Goal: Communication & Community: Ask a question

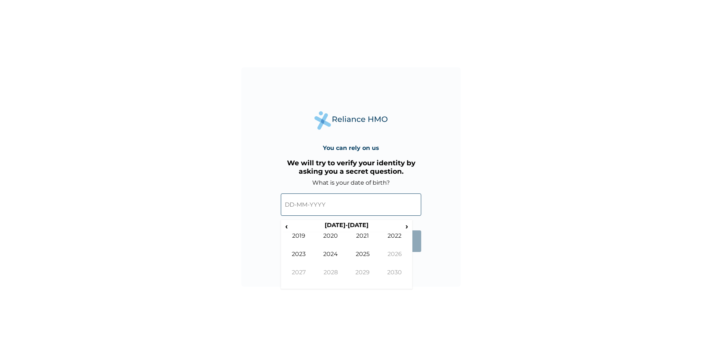
click at [291, 204] on input "text" at bounding box center [351, 204] width 140 height 22
click at [289, 205] on input "text" at bounding box center [351, 204] width 140 height 22
click at [289, 228] on span "‹" at bounding box center [287, 226] width 8 height 9
click at [287, 227] on span "‹" at bounding box center [287, 226] width 8 height 9
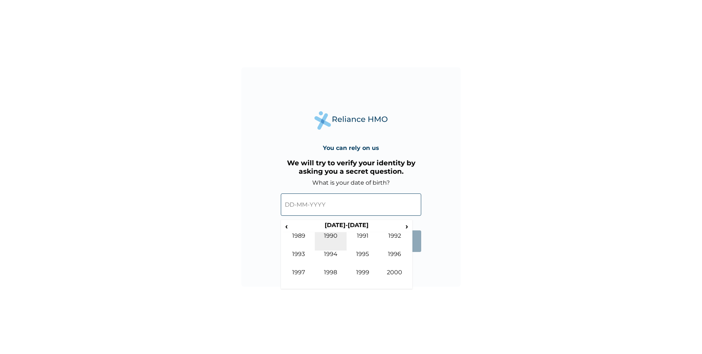
click at [327, 238] on td "1990" at bounding box center [331, 241] width 32 height 18
click at [388, 239] on td "Apr" at bounding box center [395, 241] width 32 height 18
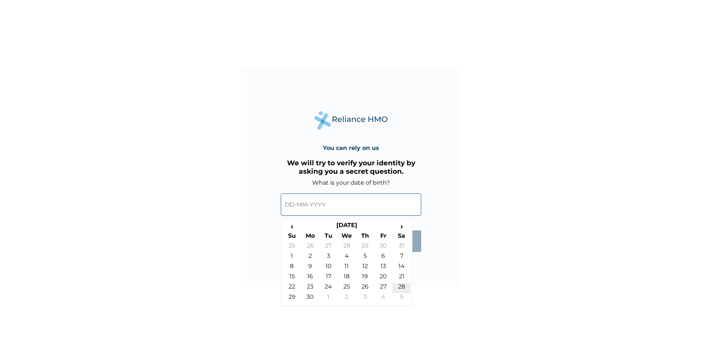
click at [400, 285] on td "28" at bounding box center [401, 288] width 18 height 10
type input "28-04-1990"
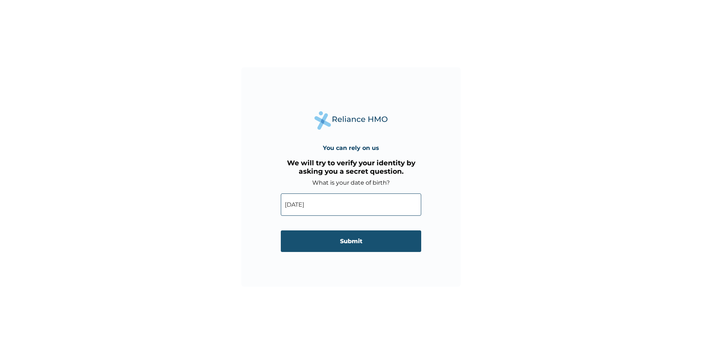
click at [384, 243] on input "Submit" at bounding box center [351, 241] width 140 height 22
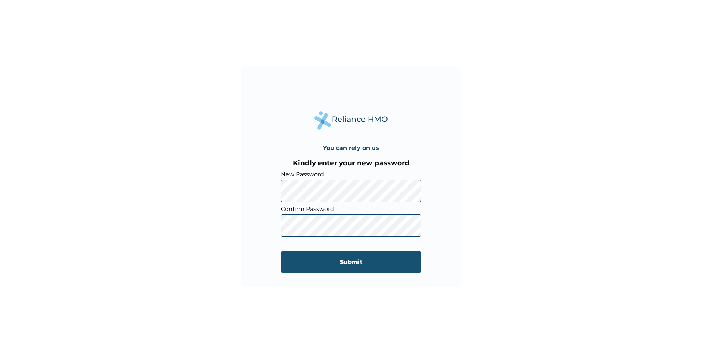
click at [292, 261] on input "Submit" at bounding box center [351, 262] width 140 height 22
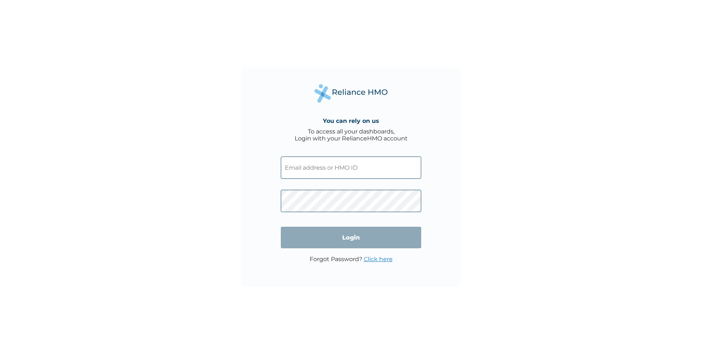
type input "ARM/10015/A"
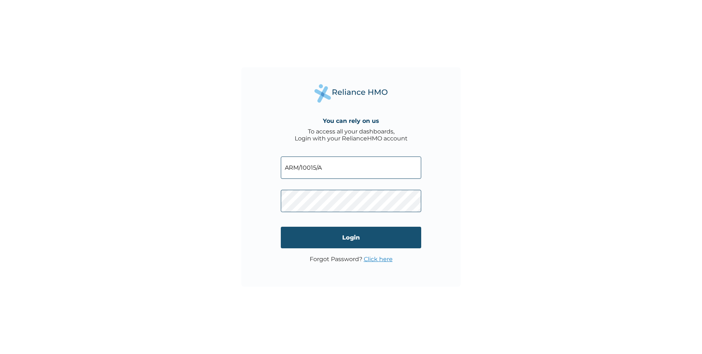
click at [294, 239] on input "Login" at bounding box center [351, 238] width 140 height 22
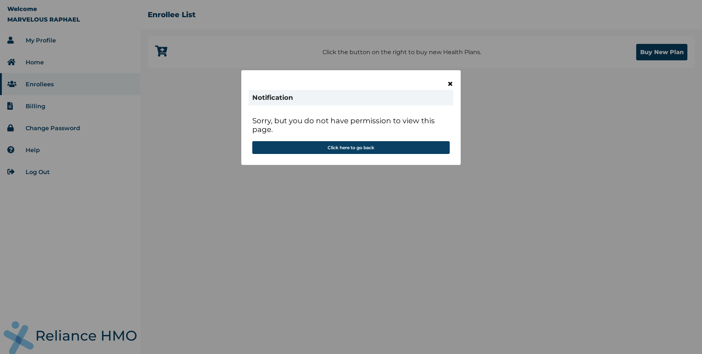
click at [453, 82] on span "×" at bounding box center [450, 84] width 6 height 12
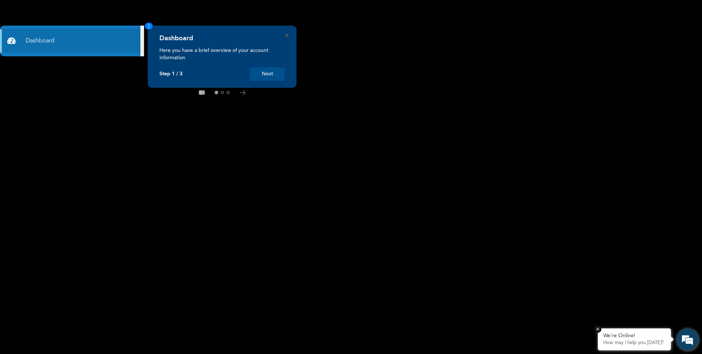
click at [616, 330] on div "We're Online! How may I help you [DATE]?" at bounding box center [634, 339] width 73 height 22
click at [683, 338] on em at bounding box center [688, 339] width 20 height 20
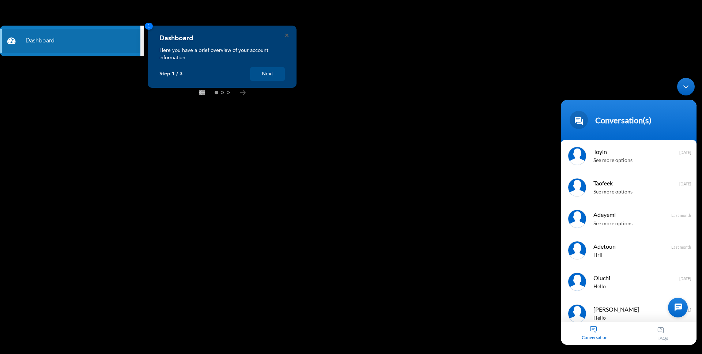
click at [678, 303] on div at bounding box center [678, 308] width 20 height 20
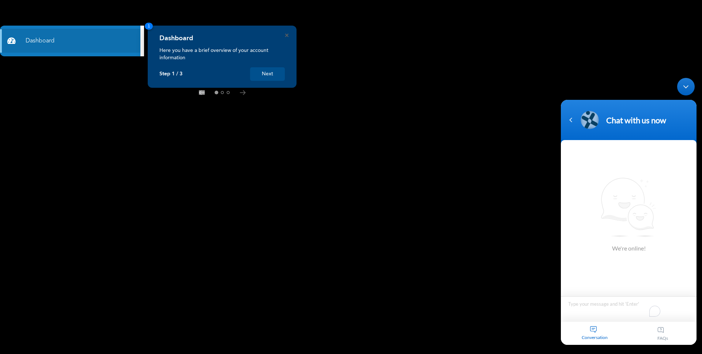
paste textarea "Hello, please I need gym access code, the gym is AD Fitness Gym, OPIC."
type textarea "Hello, please I need gym access code, the gym is AD Fitness Gym, OPIC."
click at [564, 319] on span at bounding box center [564, 319] width 6 height 7
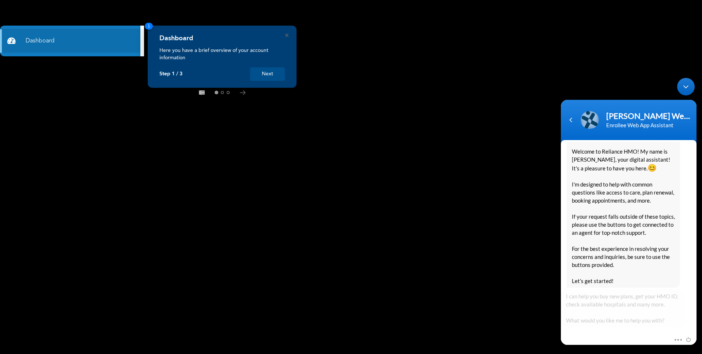
scroll to position [149, 0]
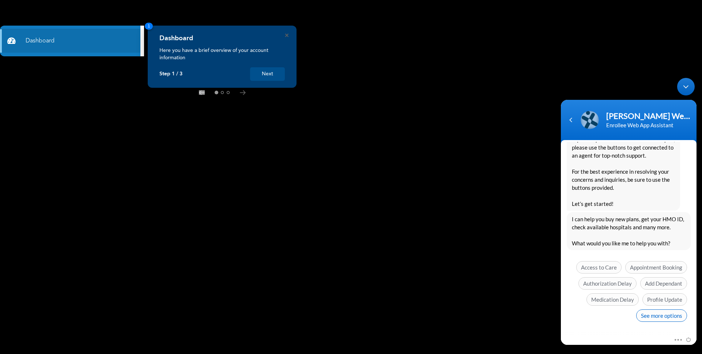
click at [648, 317] on span "See more options" at bounding box center [661, 315] width 51 height 12
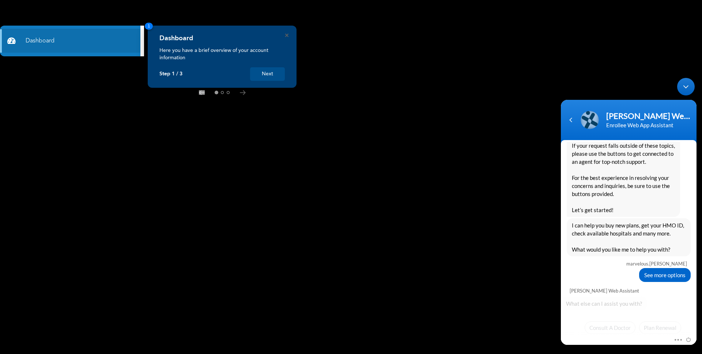
scroll to position [203, 0]
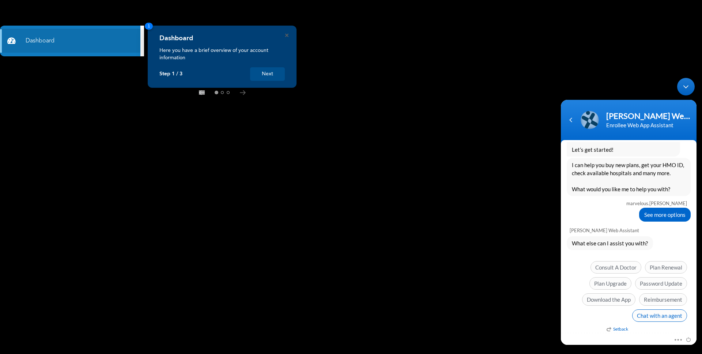
click at [641, 315] on span "Chat with an agent" at bounding box center [659, 315] width 55 height 12
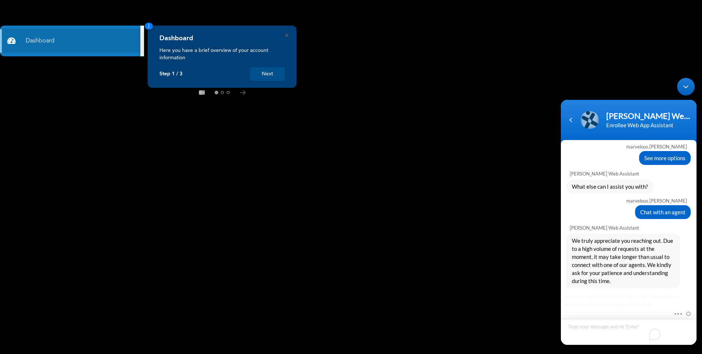
scroll to position [314, 0]
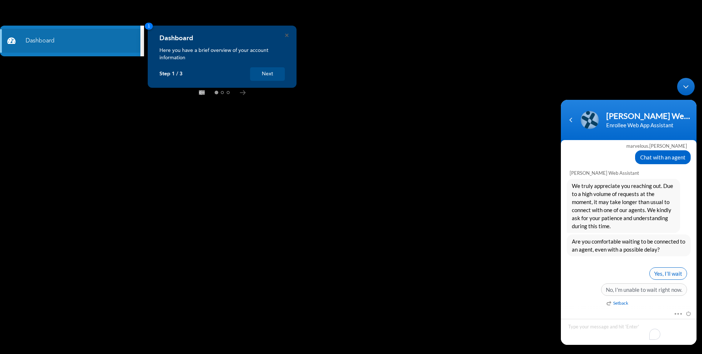
click at [673, 276] on span "Yes, I’ll wait" at bounding box center [668, 273] width 38 height 12
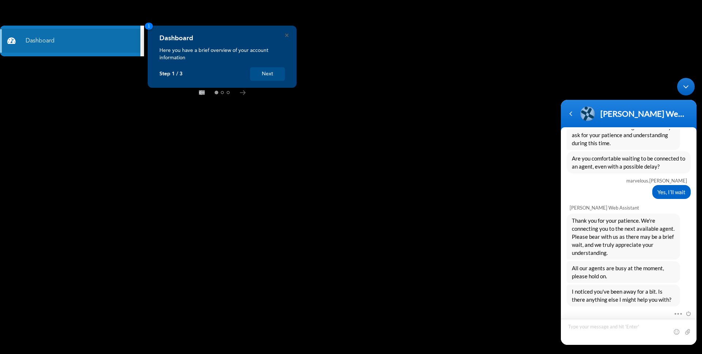
scroll to position [385, 0]
click at [618, 326] on textarea "Type your message and hit 'Enter'" at bounding box center [629, 332] width 136 height 26
type textarea "Hello"
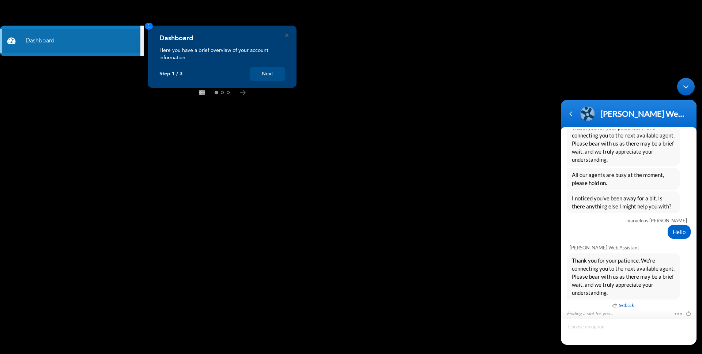
scroll to position [501, 0]
